Goal: Book appointment/travel/reservation

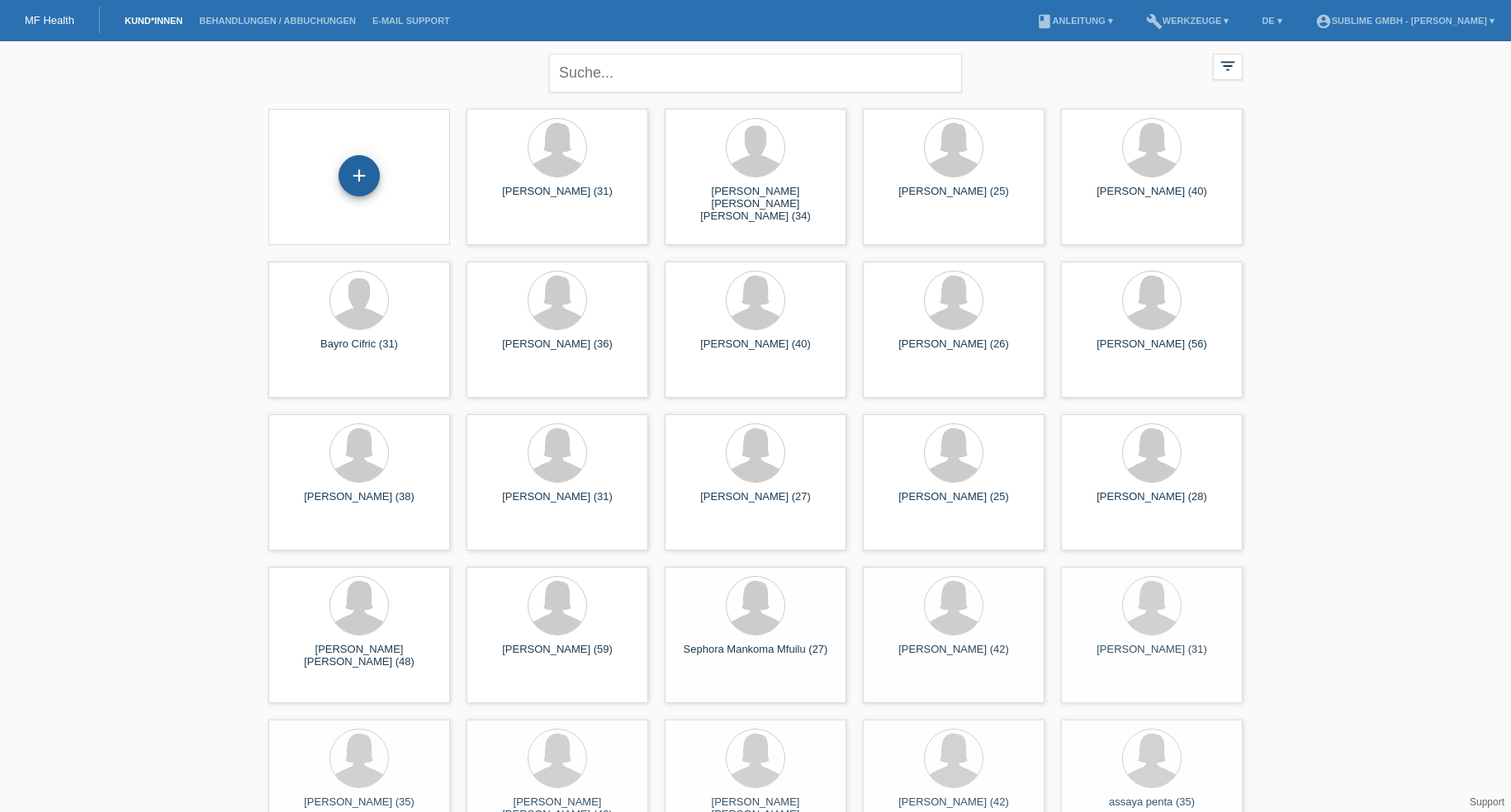
click at [360, 185] on div "+" at bounding box center [359, 176] width 41 height 41
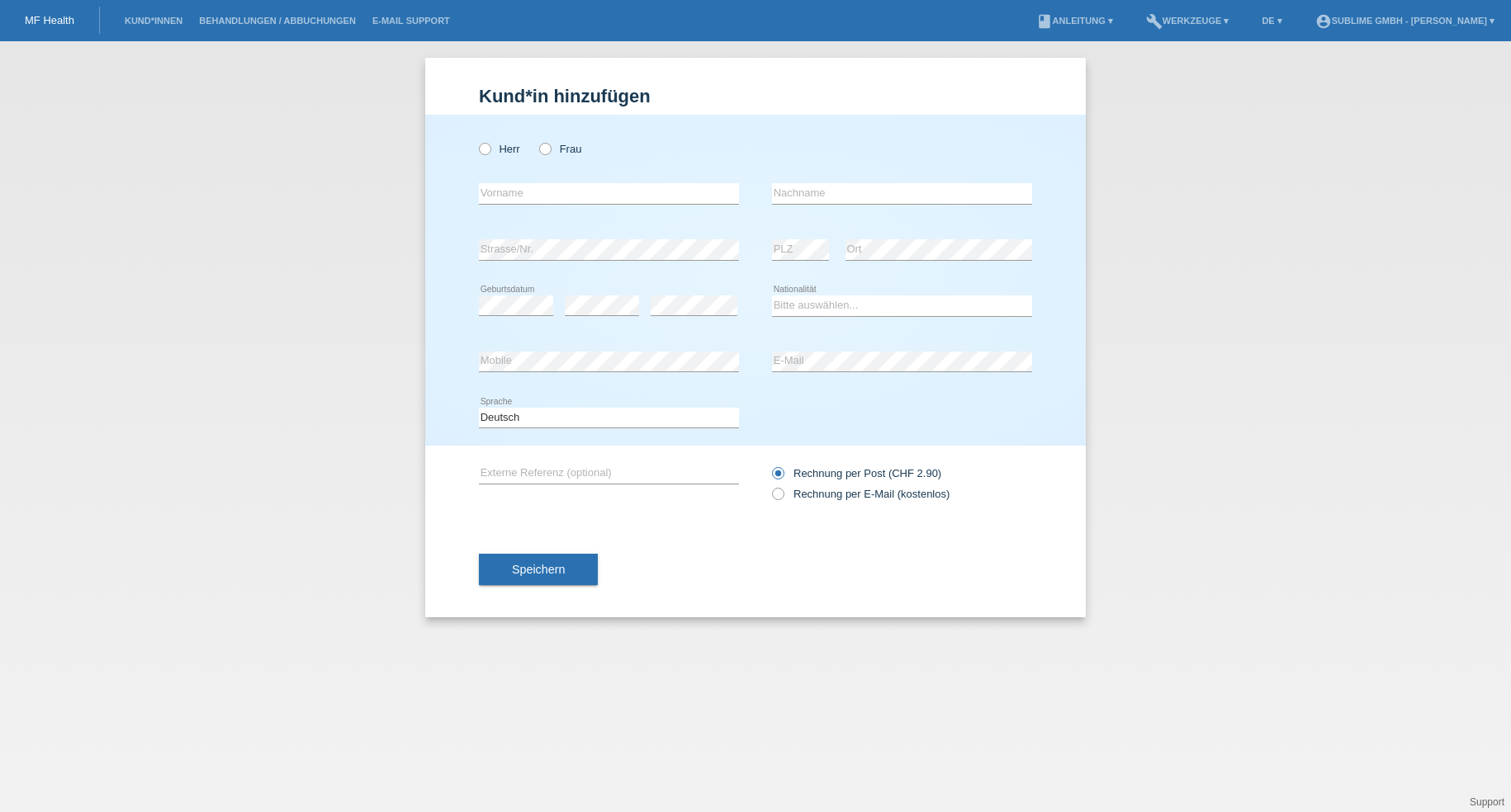
click at [958, 273] on div "error Ort" at bounding box center [938, 250] width 187 height 56
click at [629, 196] on input "text" at bounding box center [608, 193] width 260 height 21
paste input "[PERSON_NAME]"
type input "Jeniffer"
paste input "[PERSON_NAME]"
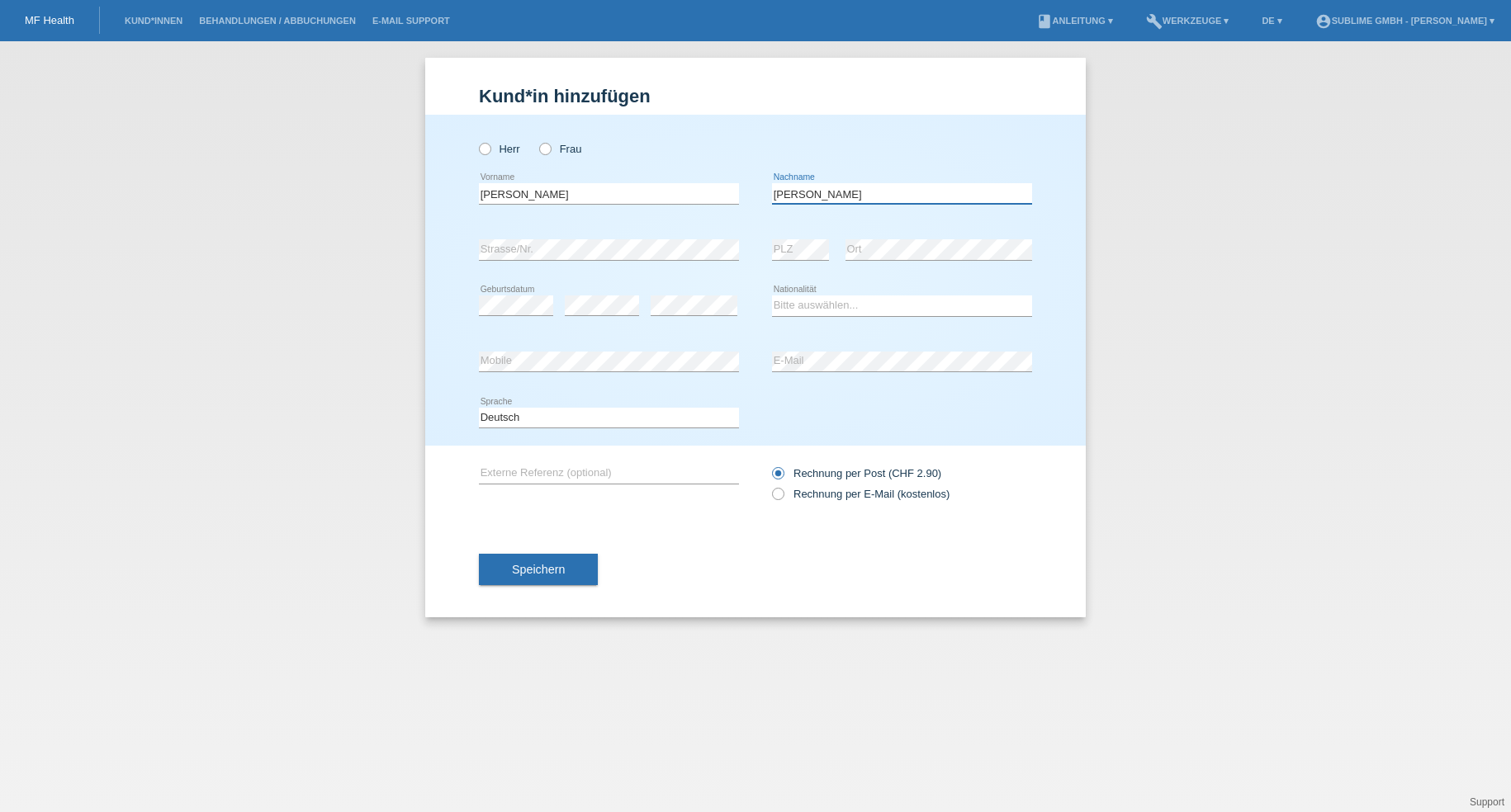
drag, startPoint x: 815, startPoint y: 190, endPoint x: 753, endPoint y: 190, distance: 62.0
click at [754, 190] on div "Jeniffer error Vorname Jeniffer Dütsch error Nachname" at bounding box center [755, 194] width 554 height 56
type input "Dütsch"
click at [581, 148] on label "Frau" at bounding box center [560, 149] width 42 height 13
click at [550, 148] on input "Frau" at bounding box center [545, 148] width 11 height 11
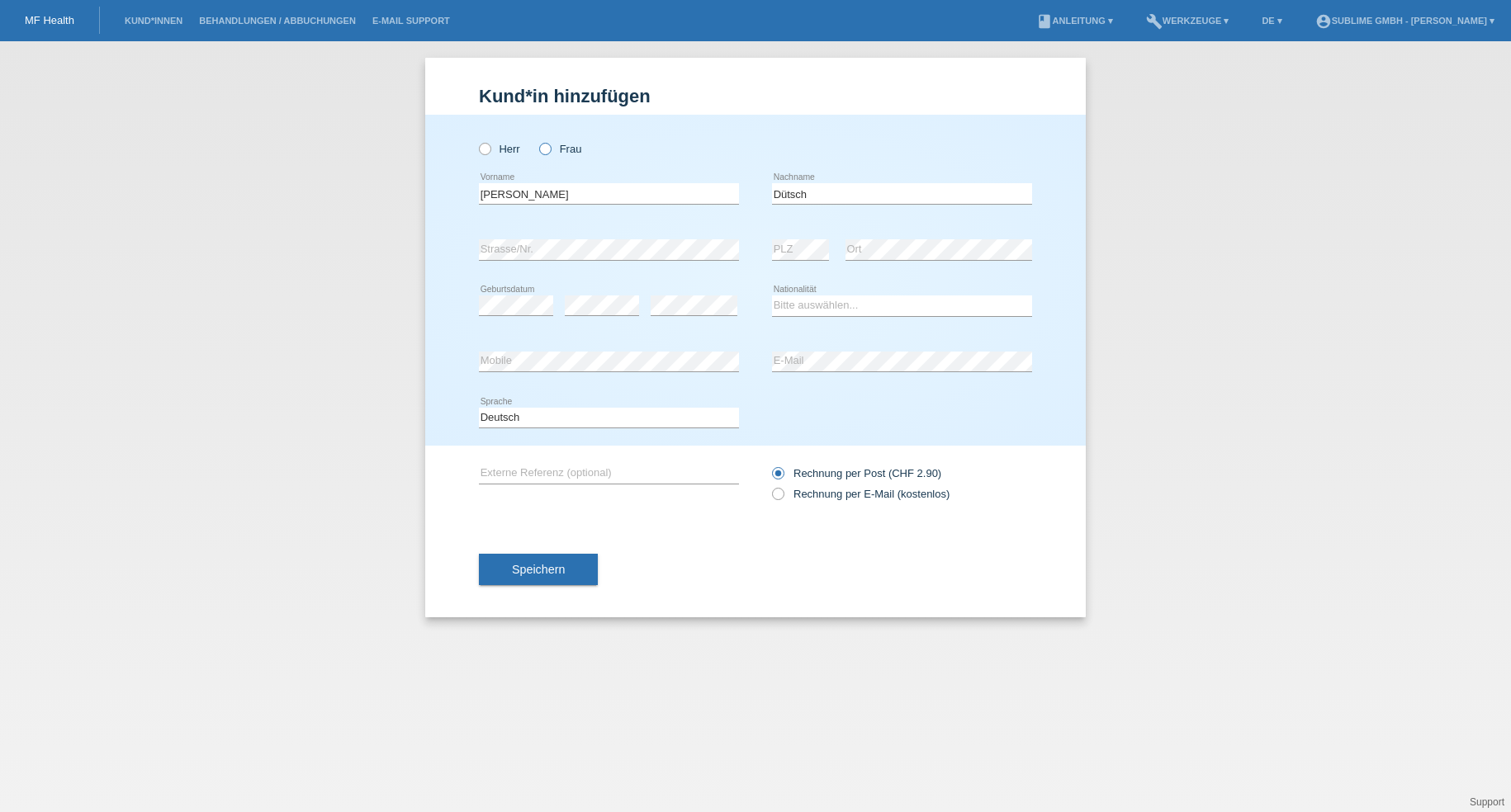
radio input "true"
select select "CH"
click at [829, 489] on label "Rechnung per E-Mail (kostenlos)" at bounding box center [861, 495] width 177 height 13
click at [783, 489] on input "Rechnung per E-Mail (kostenlos)" at bounding box center [777, 498] width 11 height 21
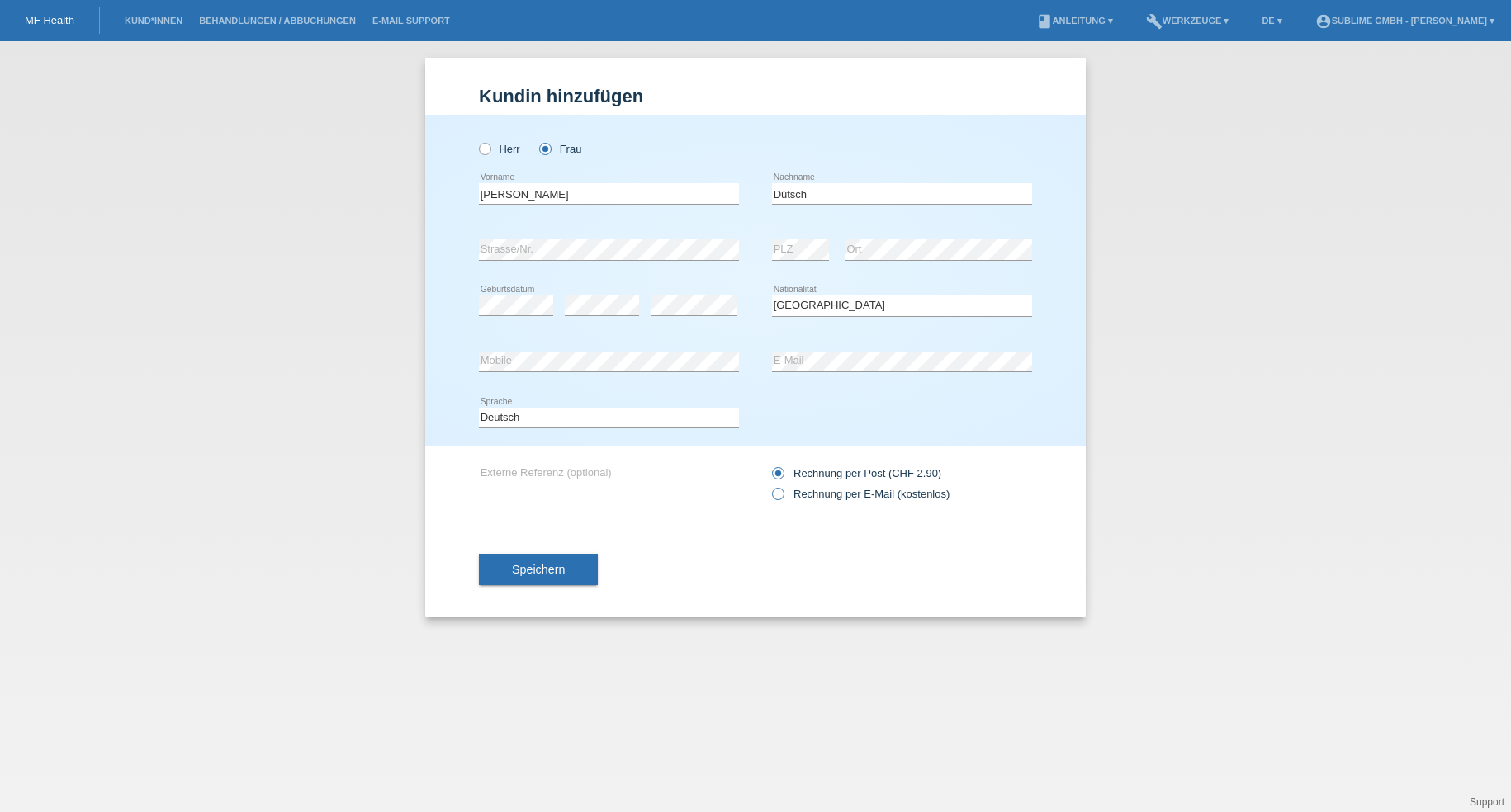
radio input "true"
click at [573, 569] on button "Speichern" at bounding box center [538, 569] width 119 height 31
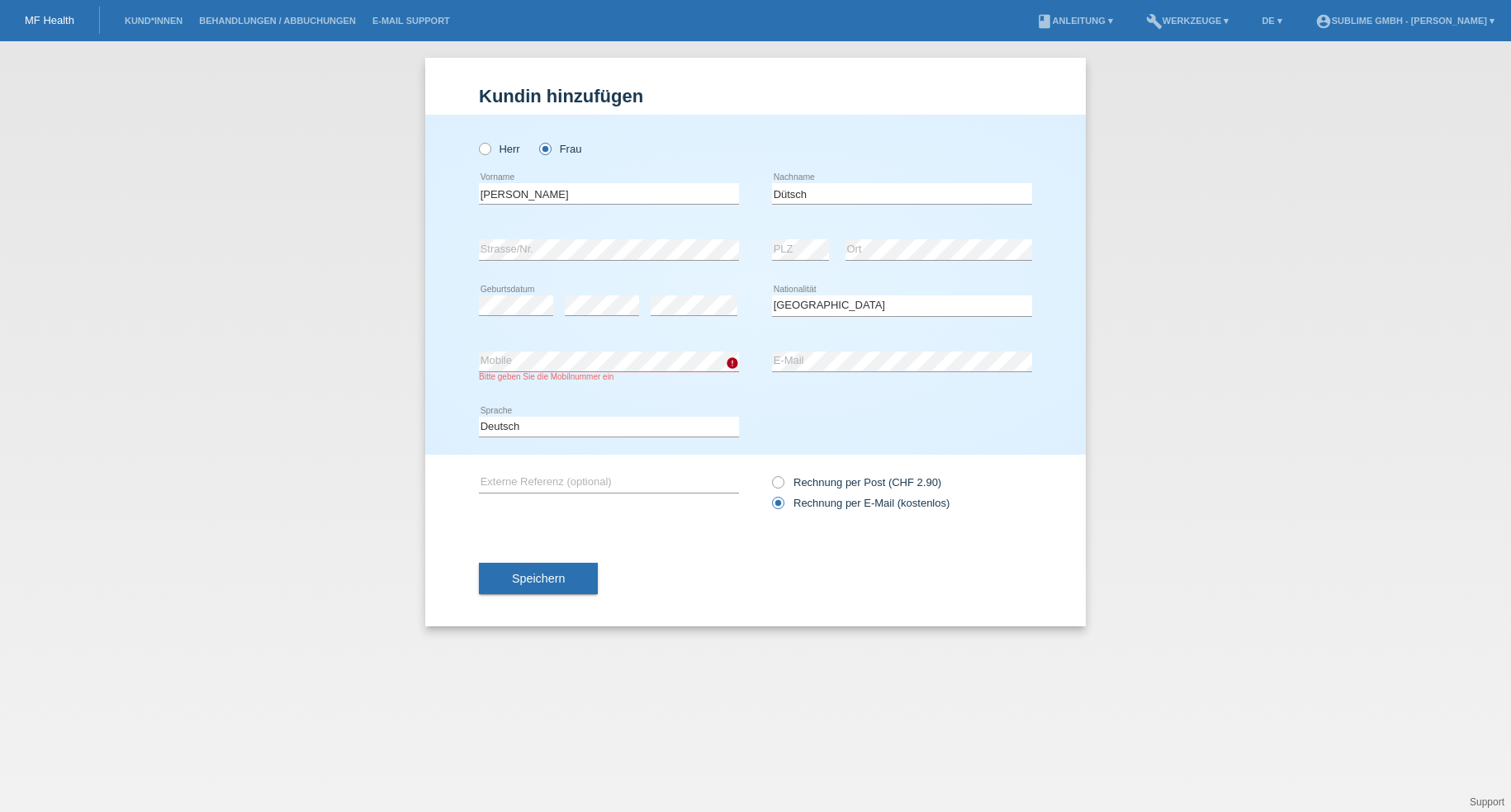
click at [1062, 303] on div "Herr Frau Jeniffer error Vorname Dütsch" at bounding box center [755, 284] width 661 height 340
click at [565, 571] on button "Speichern" at bounding box center [538, 579] width 119 height 31
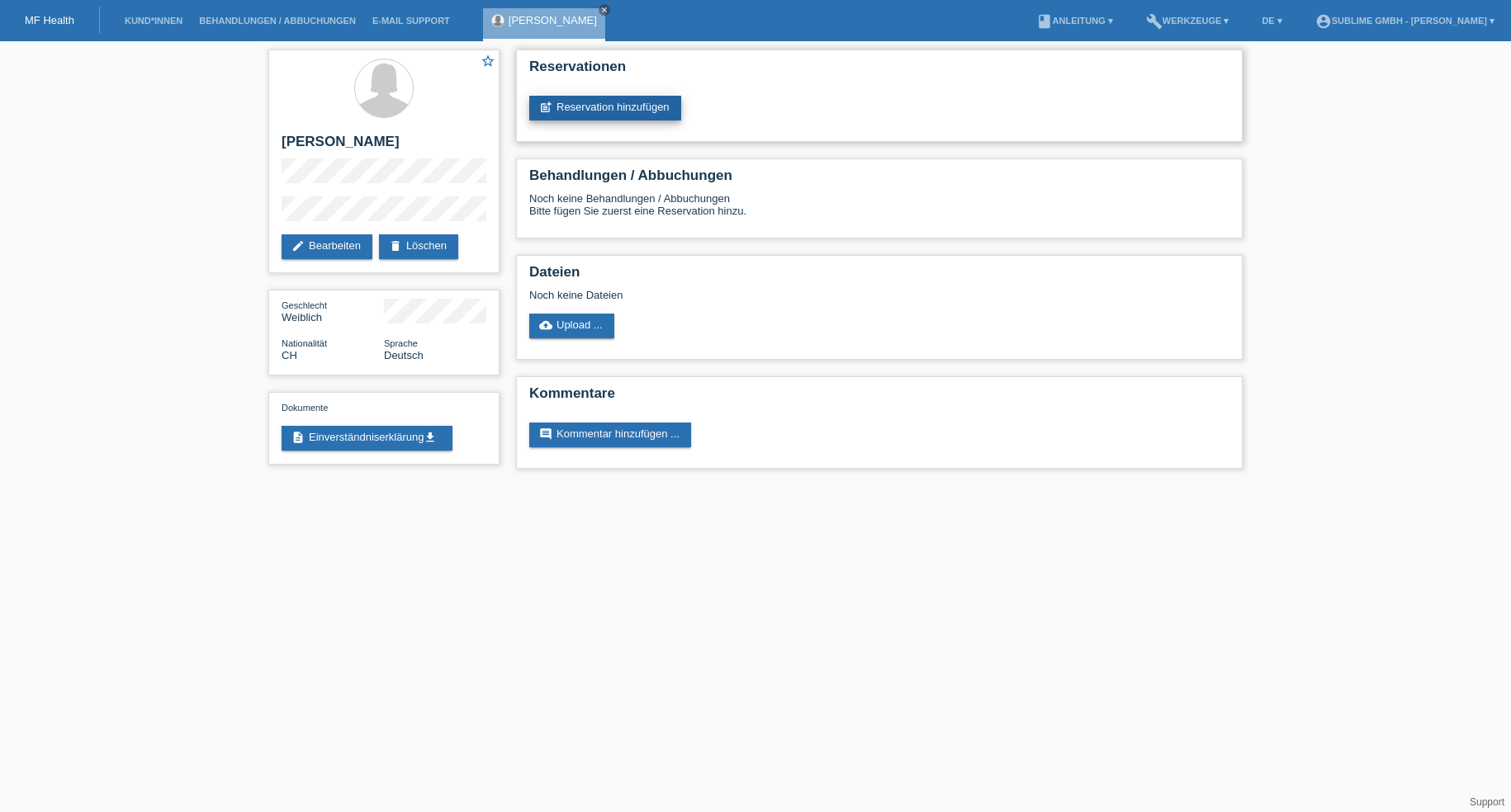
click at [658, 112] on link "post_add Reservation hinzufügen" at bounding box center [606, 108] width 152 height 25
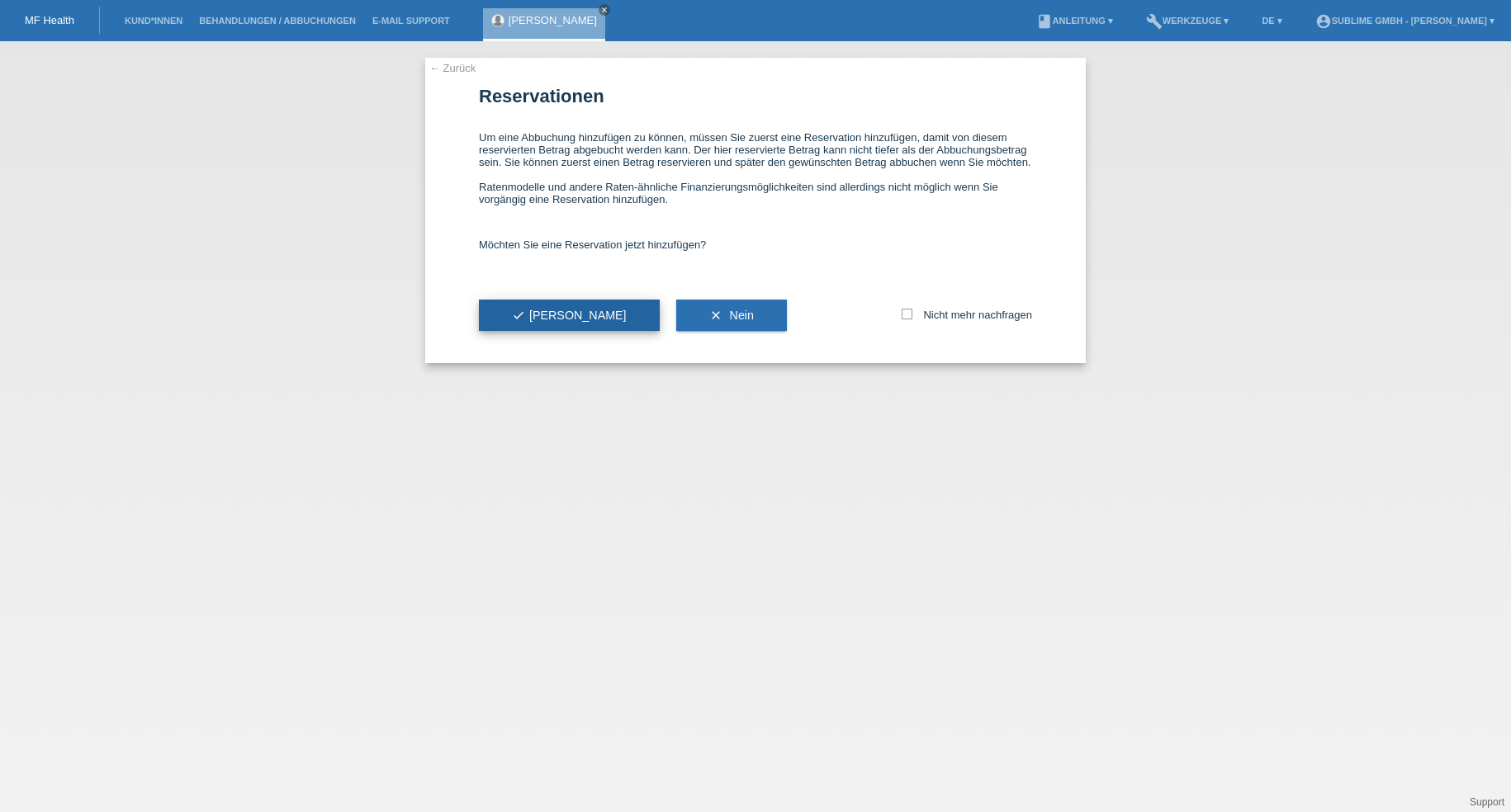
click at [538, 322] on span "check Ja" at bounding box center [569, 315] width 115 height 13
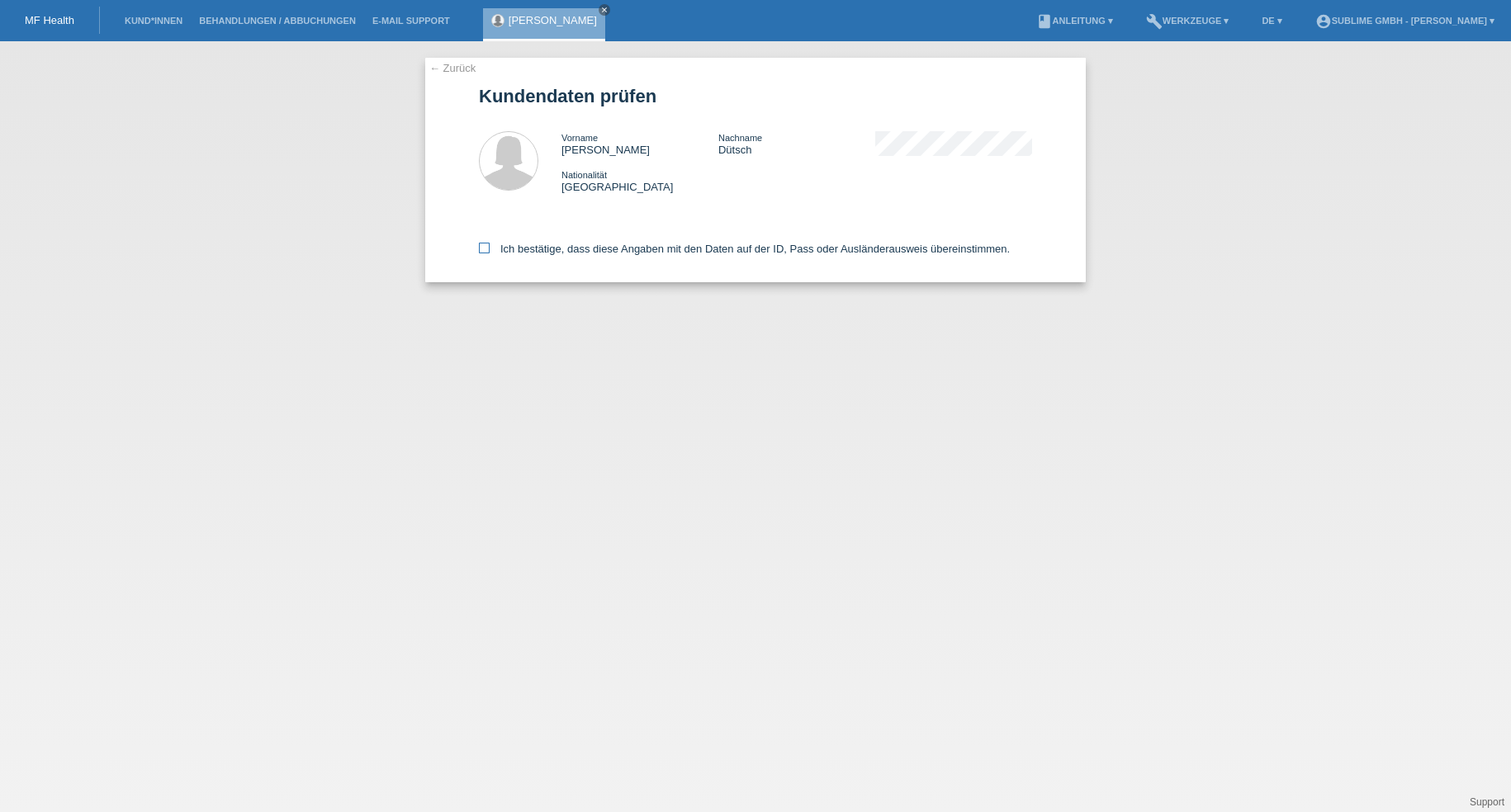
click at [486, 246] on icon at bounding box center [484, 248] width 11 height 11
click at [486, 246] on input "Ich bestätige, dass diese Angaben mit den Daten auf der ID, Pass oder Ausländer…" at bounding box center [484, 248] width 11 height 11
checkbox input "true"
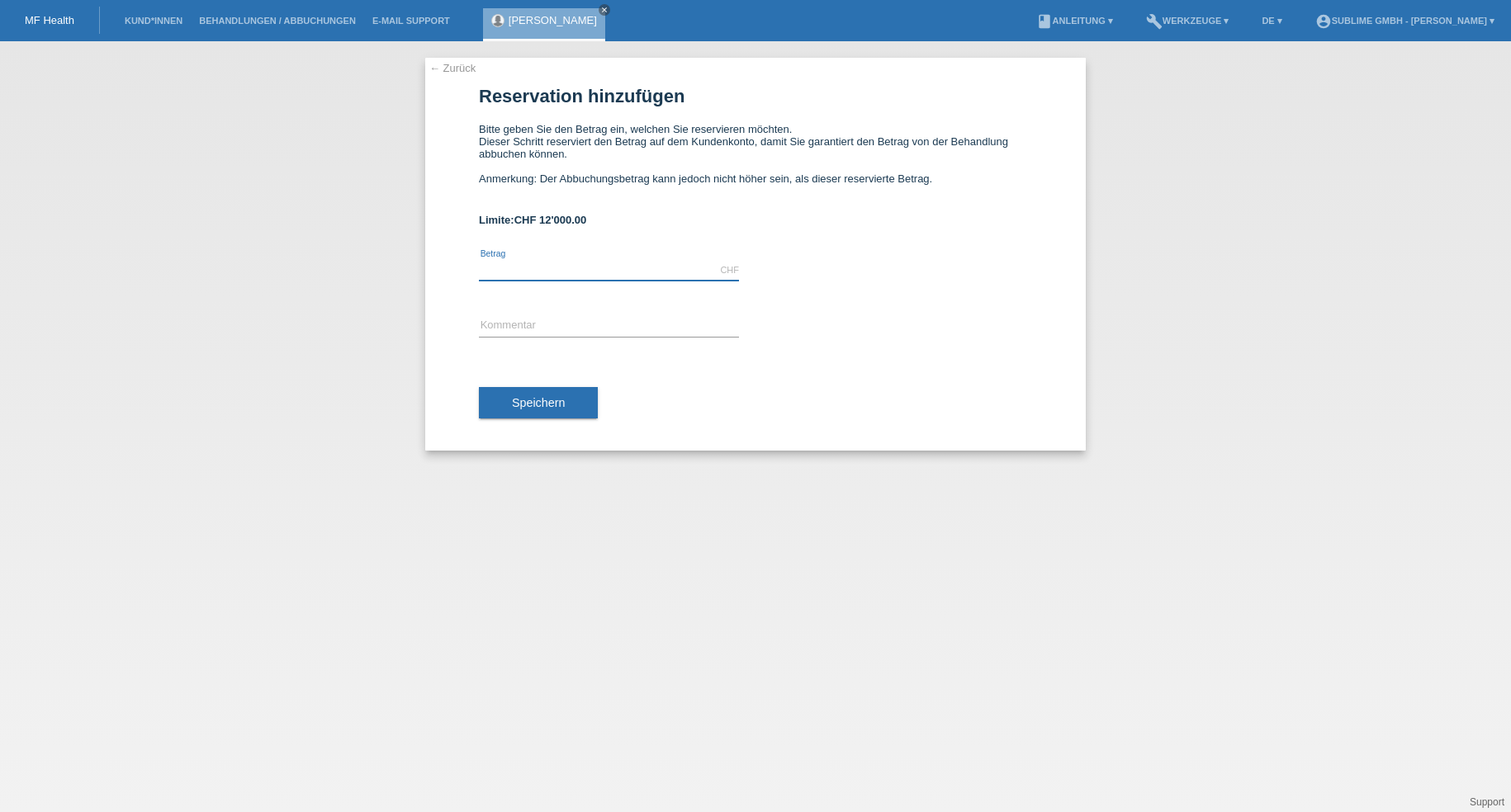
drag, startPoint x: 668, startPoint y: 265, endPoint x: 681, endPoint y: 258, distance: 14.8
click at [681, 258] on div "CHF error [GEOGRAPHIC_DATA]" at bounding box center [608, 270] width 260 height 56
click at [622, 274] on input "text" at bounding box center [608, 270] width 260 height 21
type input "6360.00"
click at [611, 331] on input "text" at bounding box center [608, 326] width 260 height 21
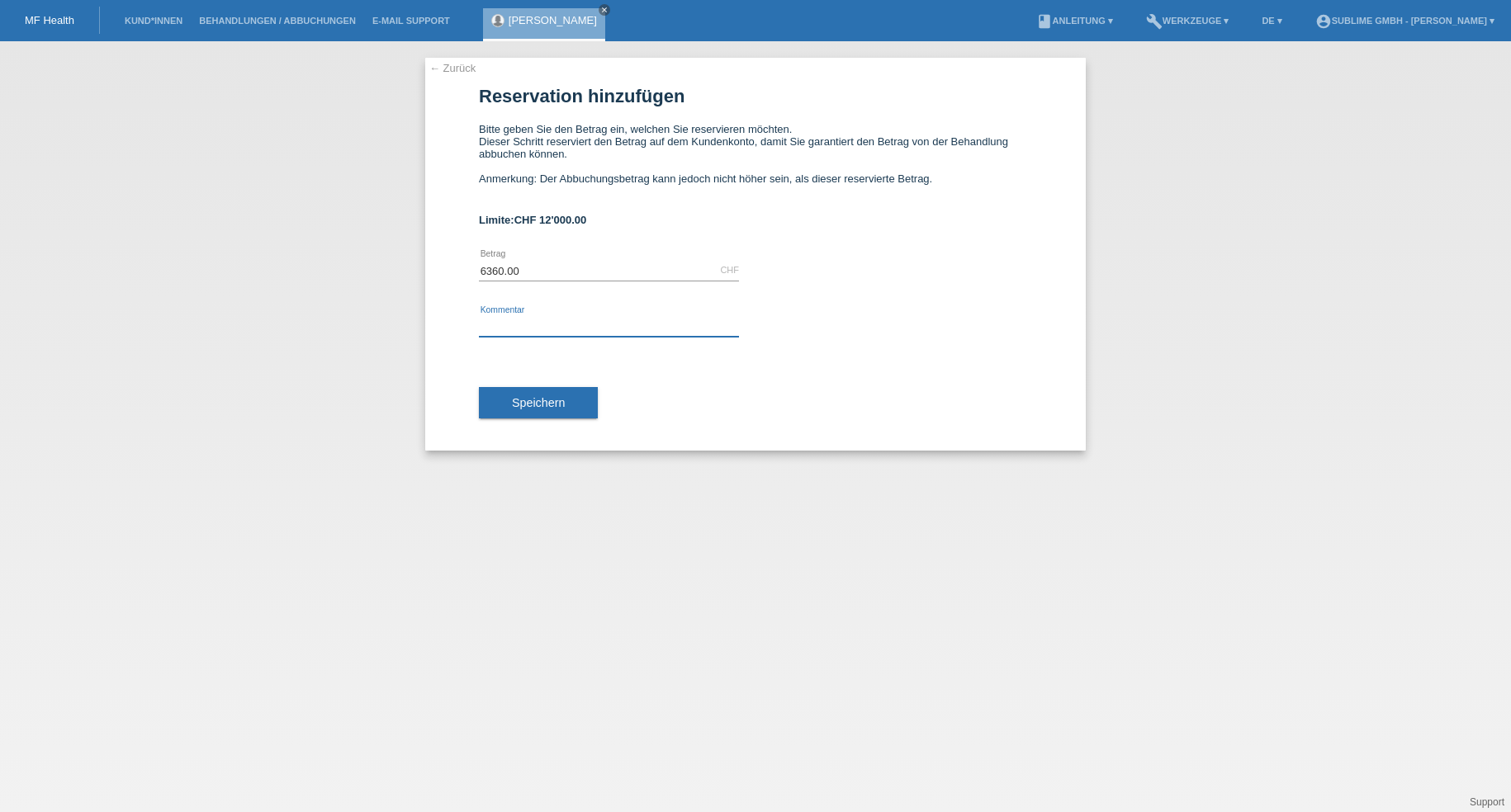
type input "v"
type input "BodyCold 4 Behandlung."
click at [557, 402] on span "Speichern" at bounding box center [538, 402] width 53 height 13
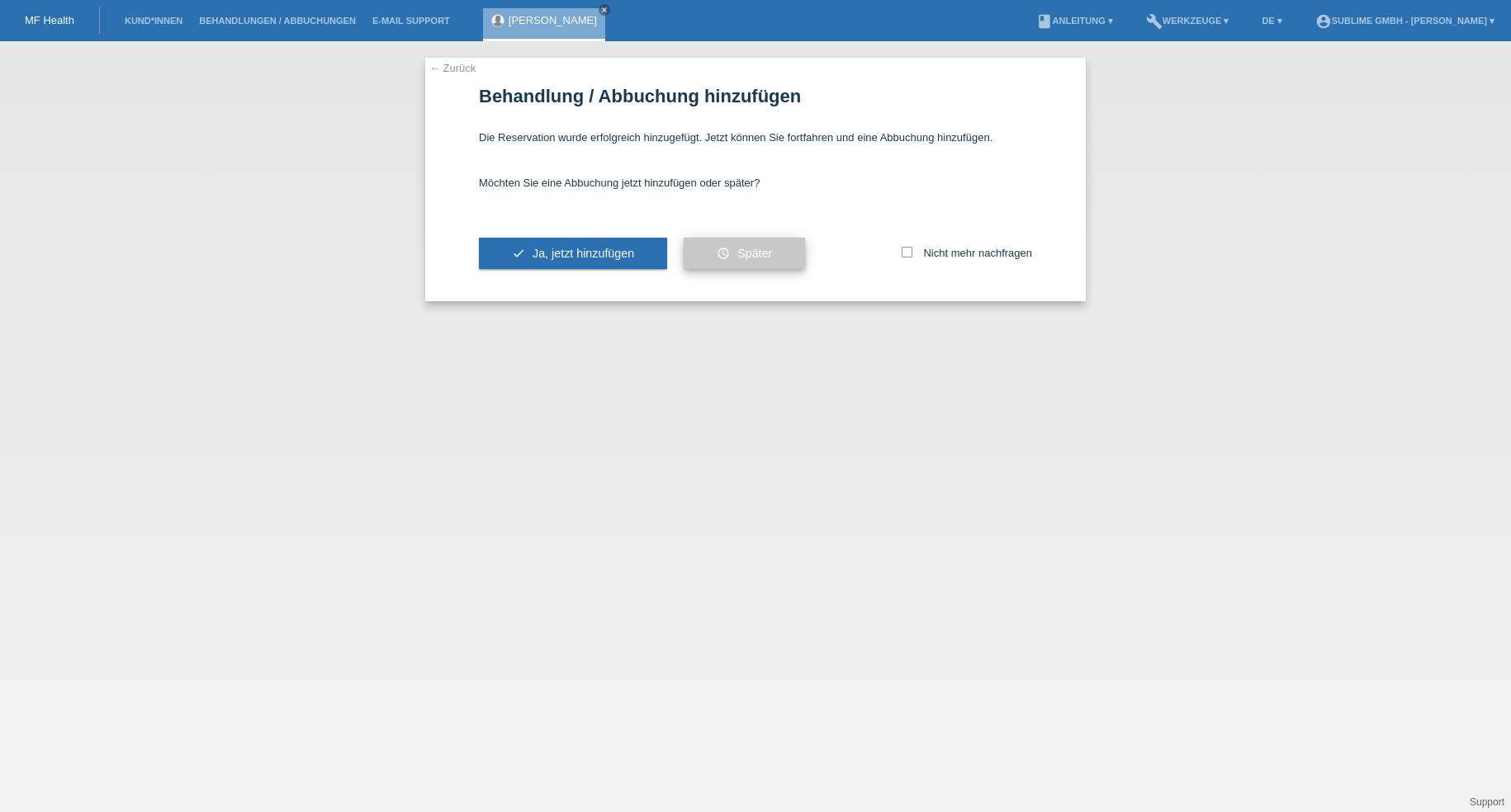
click at [780, 256] on button "schedule Später" at bounding box center [744, 253] width 122 height 31
